Goal: Task Accomplishment & Management: Use online tool/utility

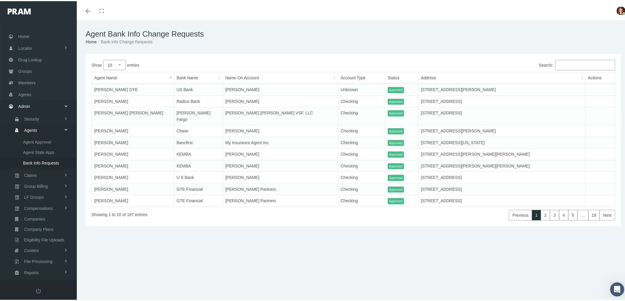
scroll to position [17, 0]
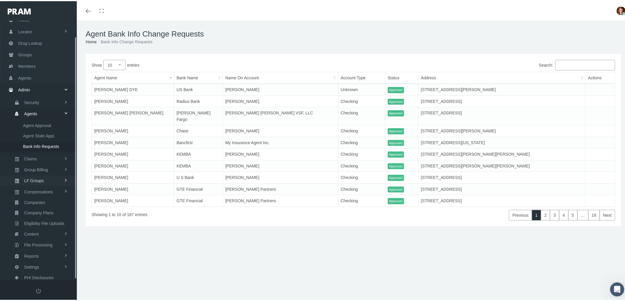
click at [42, 186] on span "Compensations" at bounding box center [38, 191] width 29 height 10
click at [47, 164] on span "Compensation Summary" at bounding box center [45, 169] width 45 height 10
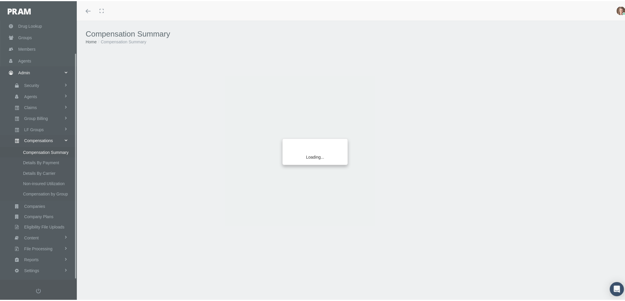
scroll to position [37, 0]
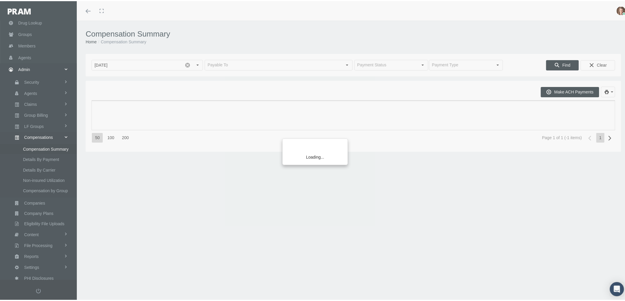
click at [240, 63] on div "Loading..." at bounding box center [312, 150] width 625 height 301
click at [184, 63] on div "Loading..." at bounding box center [312, 150] width 625 height 301
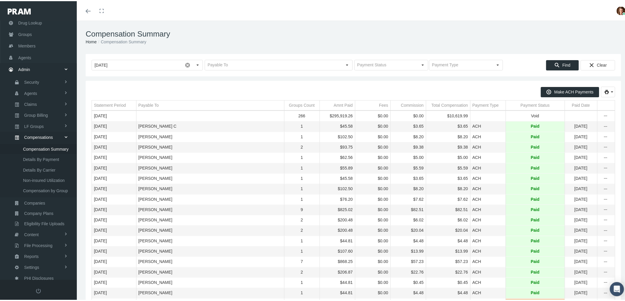
click at [522, 102] on div "Payment Status" at bounding box center [534, 105] width 29 height 6
click at [603, 125] on icon "more" at bounding box center [605, 125] width 5 height 5
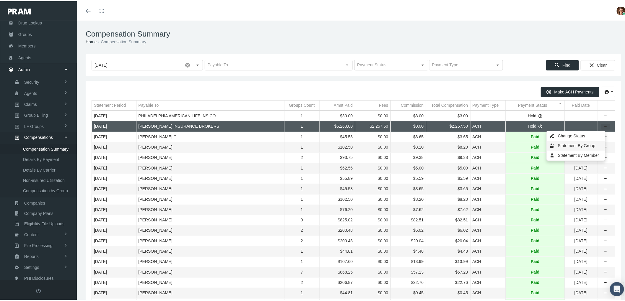
click at [561, 143] on div "Statement By Group" at bounding box center [576, 145] width 58 height 10
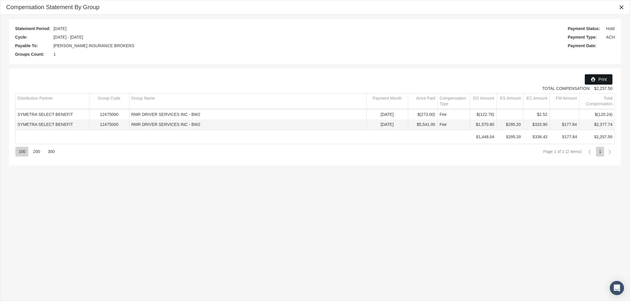
click at [598, 77] on span "Print" at bounding box center [602, 79] width 9 height 5
click at [622, 8] on icon "Close" at bounding box center [620, 7] width 5 height 5
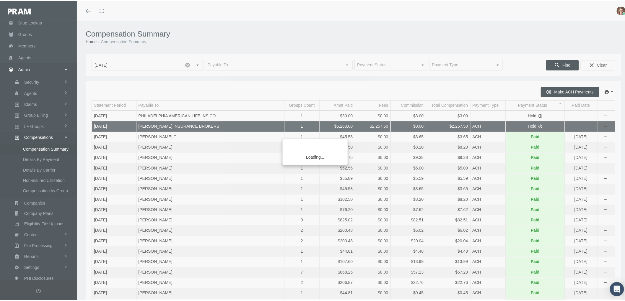
click at [197, 64] on div "Loading..." at bounding box center [312, 150] width 625 height 301
click at [158, 63] on div "Loading..." at bounding box center [312, 150] width 625 height 301
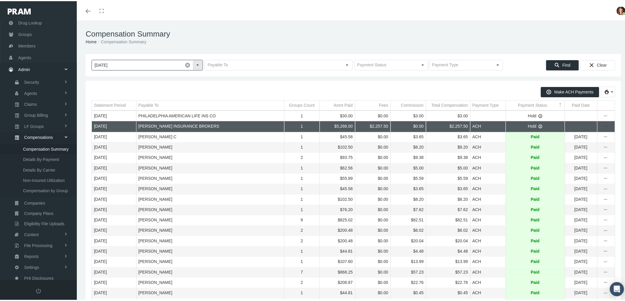
click at [196, 65] on div "Select" at bounding box center [197, 63] width 9 height 9
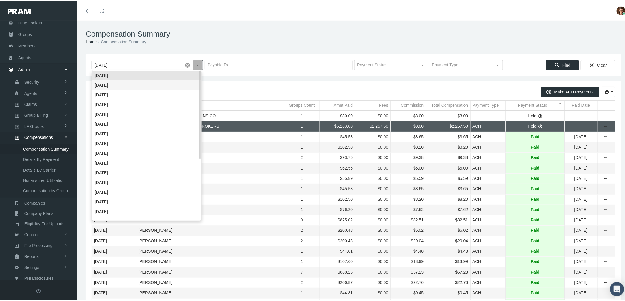
click at [170, 83] on div "August 2025" at bounding box center [146, 84] width 109 height 10
type input "August 2025"
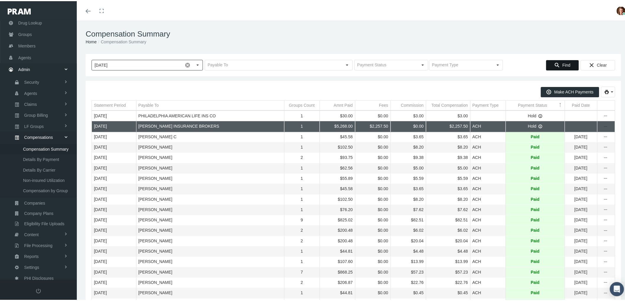
click at [562, 62] on span "Find" at bounding box center [566, 64] width 8 height 5
click at [603, 125] on icon "more" at bounding box center [605, 125] width 5 height 5
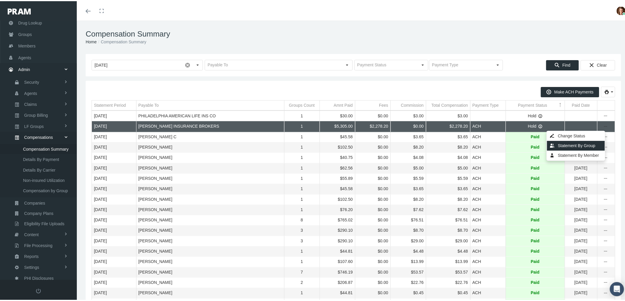
click at [587, 146] on div "Statement By Group" at bounding box center [576, 145] width 58 height 10
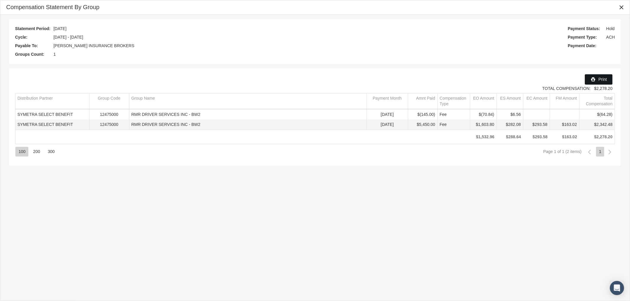
click at [600, 78] on span "Print" at bounding box center [602, 79] width 9 height 5
drag, startPoint x: 620, startPoint y: 6, endPoint x: 567, endPoint y: 14, distance: 54.0
click at [620, 6] on icon "Close" at bounding box center [620, 7] width 5 height 5
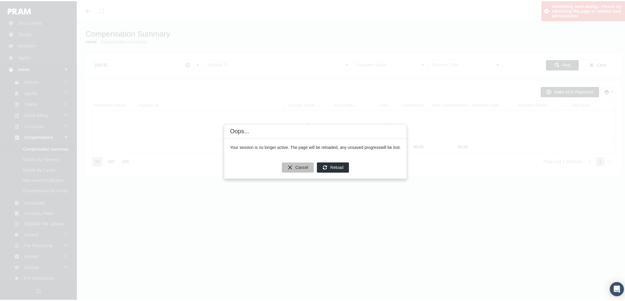
click at [305, 164] on span "Cancel" at bounding box center [301, 166] width 13 height 5
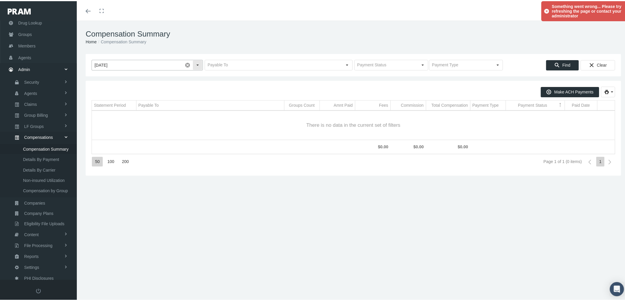
click at [184, 63] on span at bounding box center [187, 64] width 10 height 10
click at [230, 63] on input "text" at bounding box center [273, 64] width 137 height 10
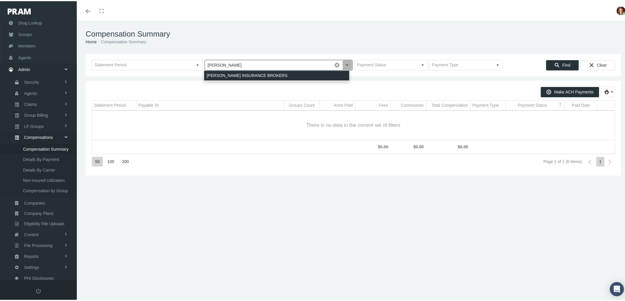
click at [256, 72] on div "HEFFERNAN INSURANCE BROKERS" at bounding box center [276, 75] width 145 height 10
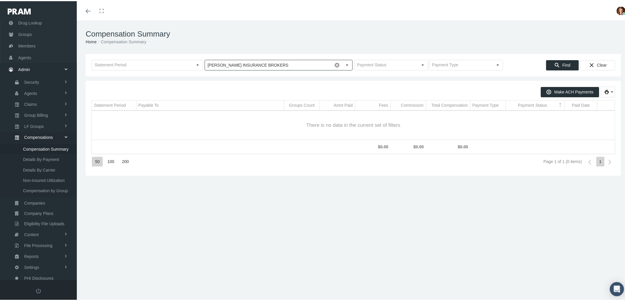
type input "HEFFERNAN INSURANCE BROKERS"
click at [562, 63] on span "Find" at bounding box center [566, 64] width 8 height 5
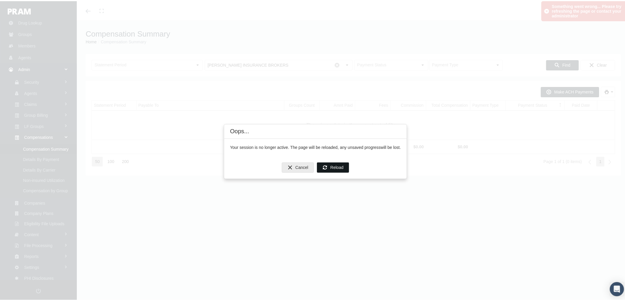
click at [337, 164] on span "Reload" at bounding box center [336, 166] width 13 height 5
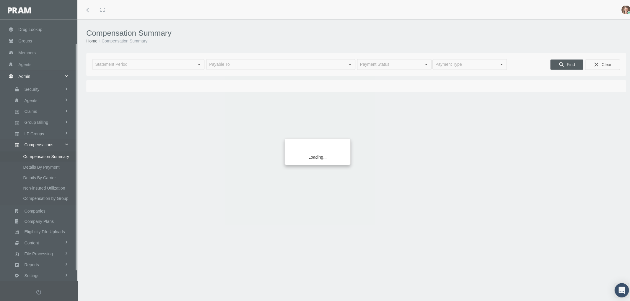
scroll to position [37, 0]
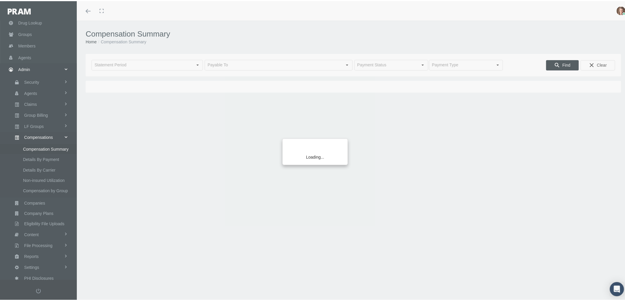
type input "[DATE]"
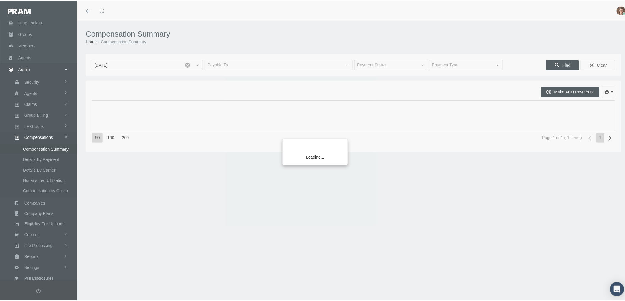
click at [187, 63] on div "Loading..." at bounding box center [312, 150] width 625 height 301
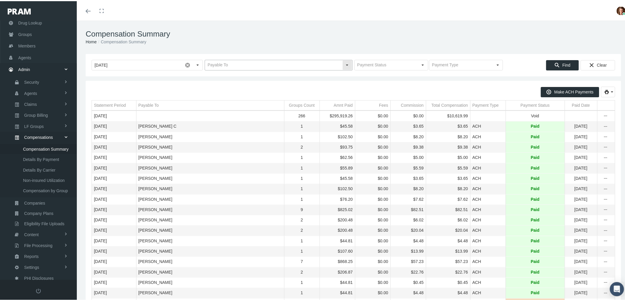
click at [240, 62] on input "text" at bounding box center [273, 64] width 137 height 10
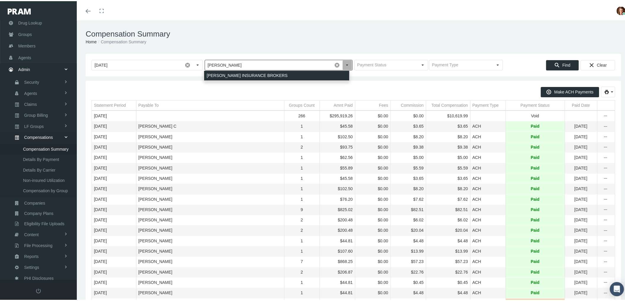
click at [243, 73] on div "[PERSON_NAME] INSURANCE BROKERS" at bounding box center [276, 75] width 145 height 10
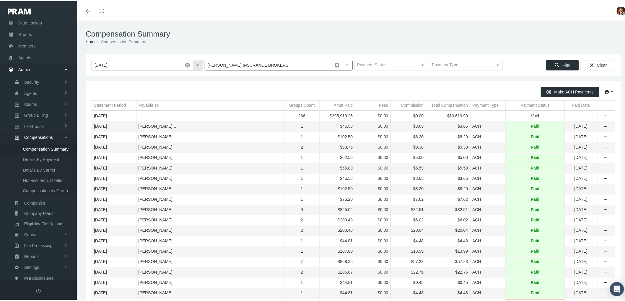
click at [187, 63] on span at bounding box center [187, 64] width 10 height 10
type input "[PERSON_NAME] INSURANCE BROKERS"
click at [560, 59] on div "Find" at bounding box center [562, 64] width 32 height 10
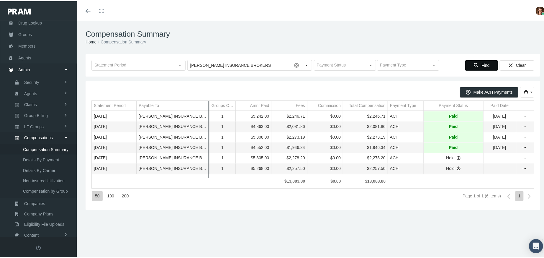
drag, startPoint x: 198, startPoint y: 104, endPoint x: 208, endPoint y: 105, distance: 9.5
click at [208, 105] on div "Make ACH Payments Statement Period Payable To Groups Count Amnt Paid Fees Commi…" at bounding box center [313, 144] width 443 height 117
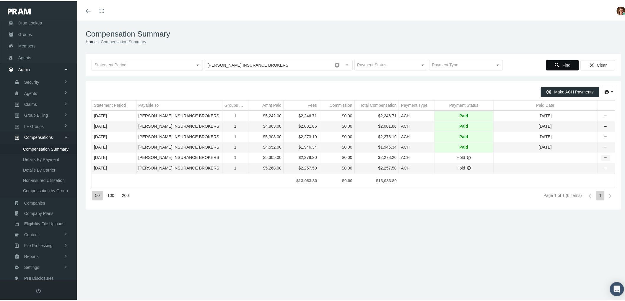
click at [603, 158] on icon "more" at bounding box center [605, 156] width 5 height 5
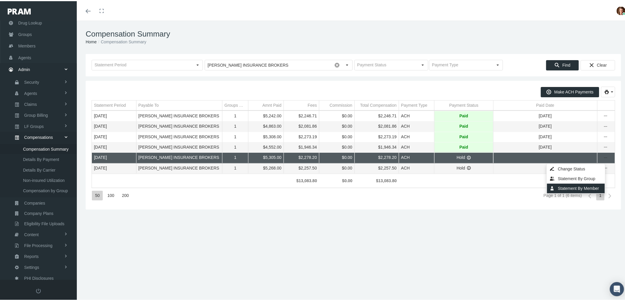
click at [576, 185] on div "Statement By Member" at bounding box center [576, 188] width 58 height 10
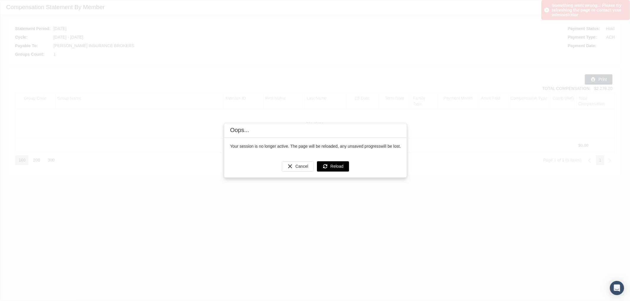
click at [330, 166] on span "Reload" at bounding box center [336, 166] width 13 height 5
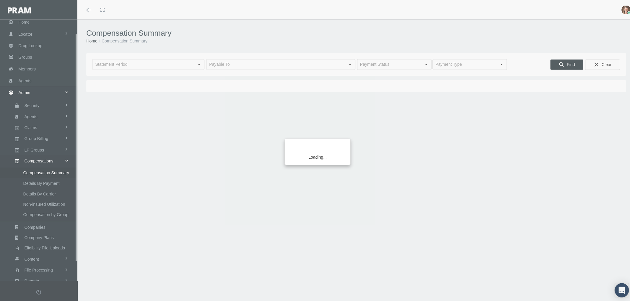
scroll to position [37, 0]
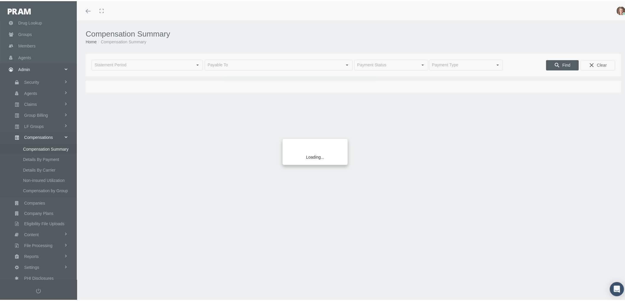
type input "September 2025"
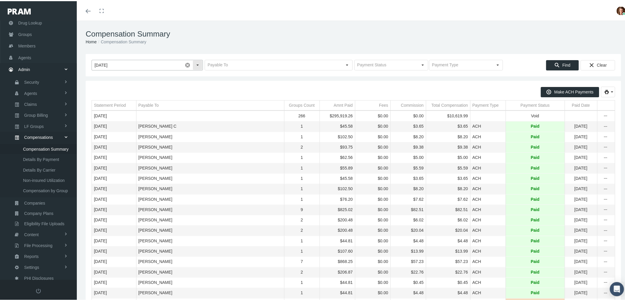
click at [184, 63] on span at bounding box center [187, 64] width 10 height 10
click at [220, 66] on input "text" at bounding box center [273, 64] width 137 height 10
type input "HEFFERNAN INSURANCE BROKERS"
click at [562, 62] on span "Find" at bounding box center [566, 64] width 8 height 5
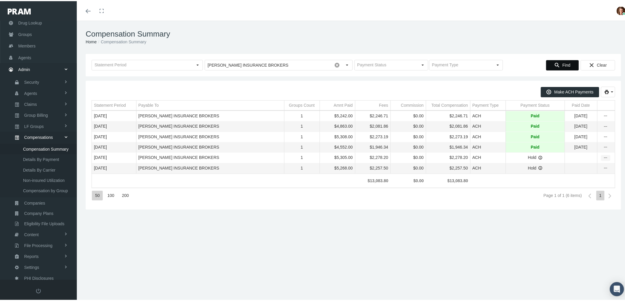
click at [603, 160] on icon "more" at bounding box center [605, 156] width 5 height 5
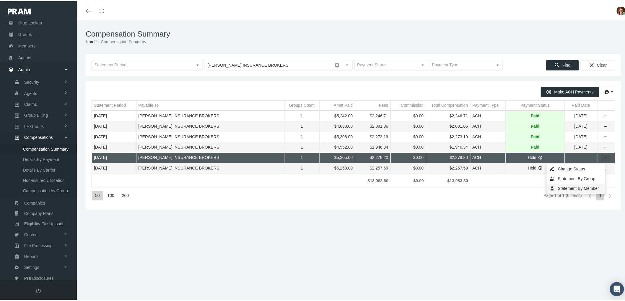
click at [582, 186] on div "Statement By Member" at bounding box center [576, 188] width 58 height 10
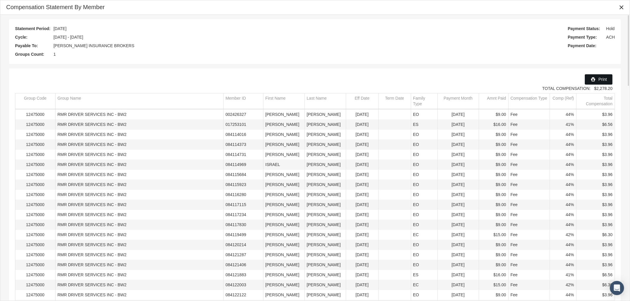
click at [595, 81] on icon "Print" at bounding box center [592, 79] width 5 height 5
click at [621, 7] on icon "Close" at bounding box center [620, 7] width 5 height 5
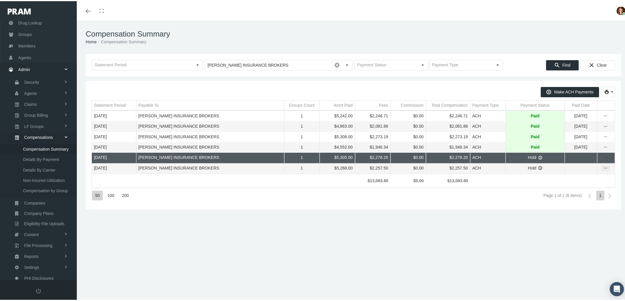
click at [603, 168] on icon "more" at bounding box center [605, 167] width 5 height 5
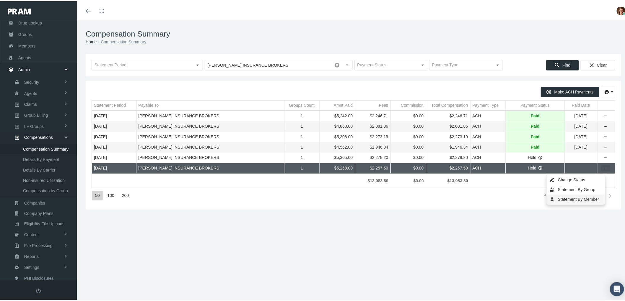
click at [574, 196] on div "Statement By Member" at bounding box center [576, 199] width 58 height 10
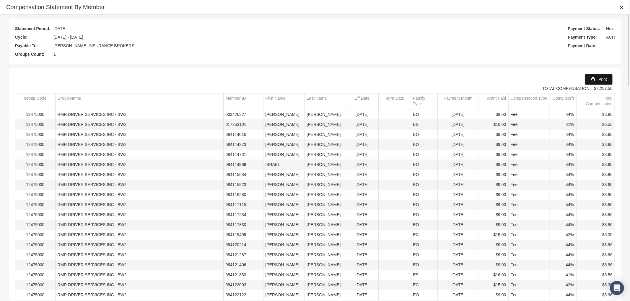
click at [599, 78] on span "Print" at bounding box center [602, 79] width 9 height 5
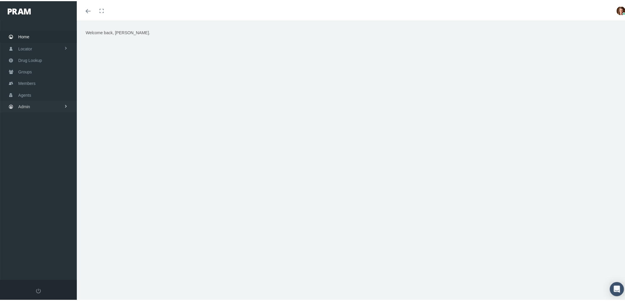
click at [42, 104] on link "Admin" at bounding box center [38, 106] width 77 height 12
click at [49, 179] on link "Companies" at bounding box center [38, 184] width 77 height 10
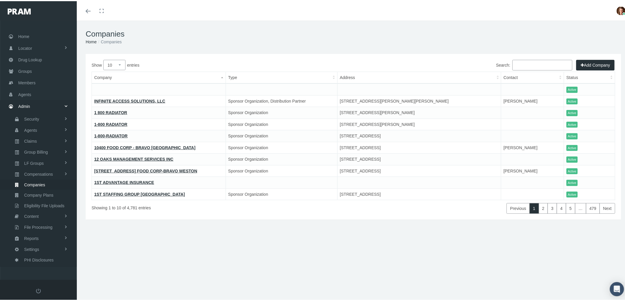
click at [517, 61] on input "Search:" at bounding box center [542, 64] width 60 height 11
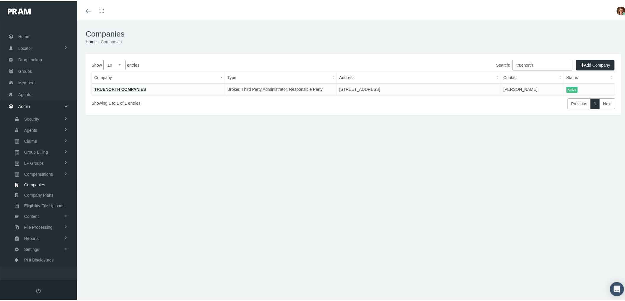
type input "truenorth"
click at [30, 179] on span "Companies" at bounding box center [34, 184] width 21 height 10
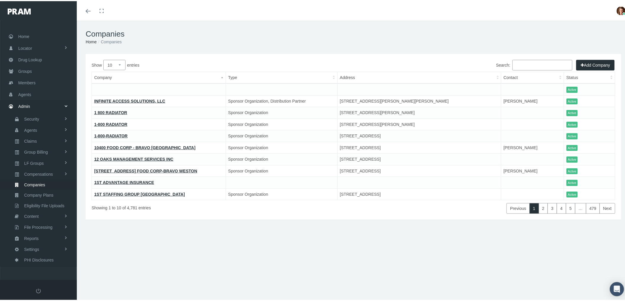
click at [521, 64] on input "Search:" at bounding box center [542, 64] width 60 height 11
type input "tr"
